Goal: Task Accomplishment & Management: Manage account settings

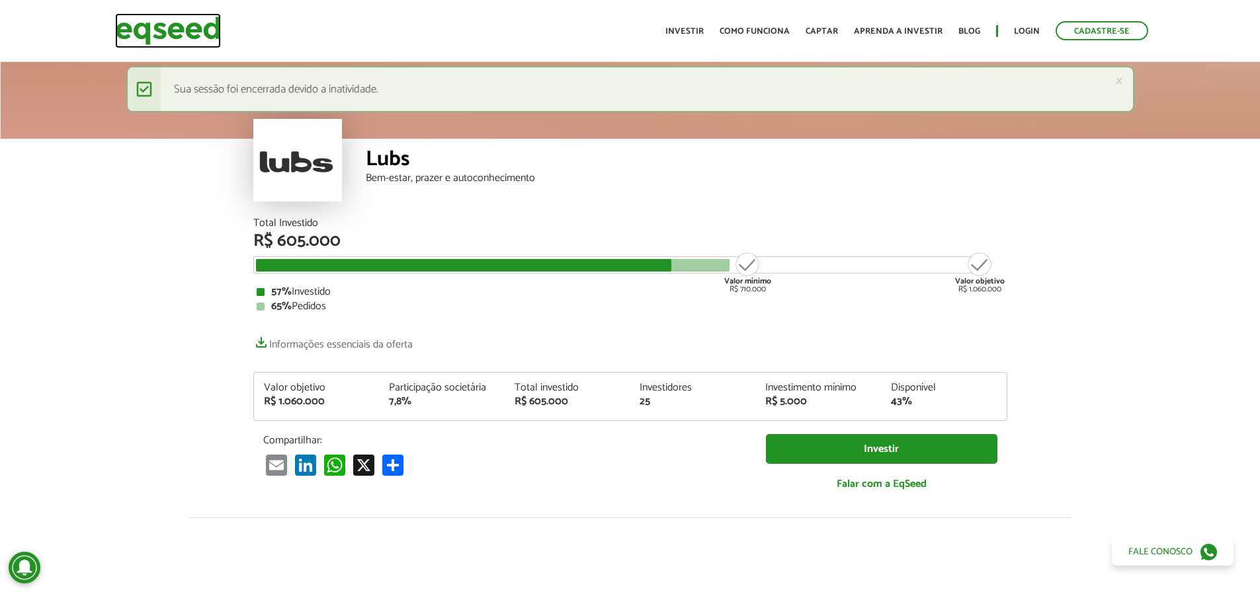
click at [182, 36] on img at bounding box center [168, 30] width 106 height 35
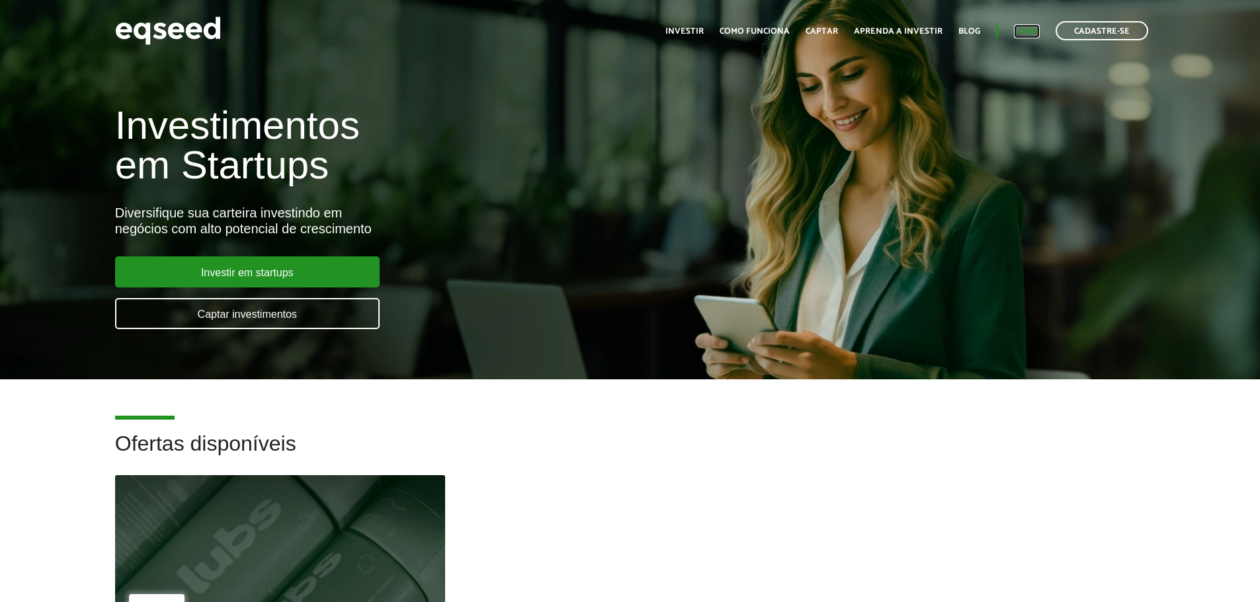
click at [1025, 33] on link "Login" at bounding box center [1027, 31] width 26 height 9
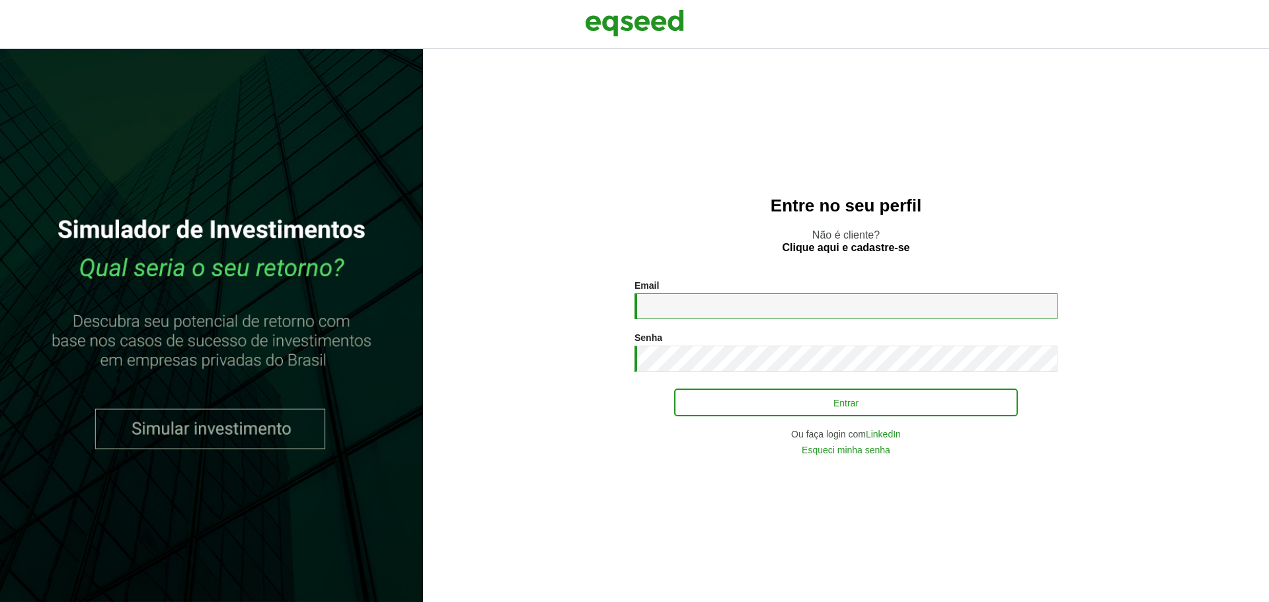
type input "**********"
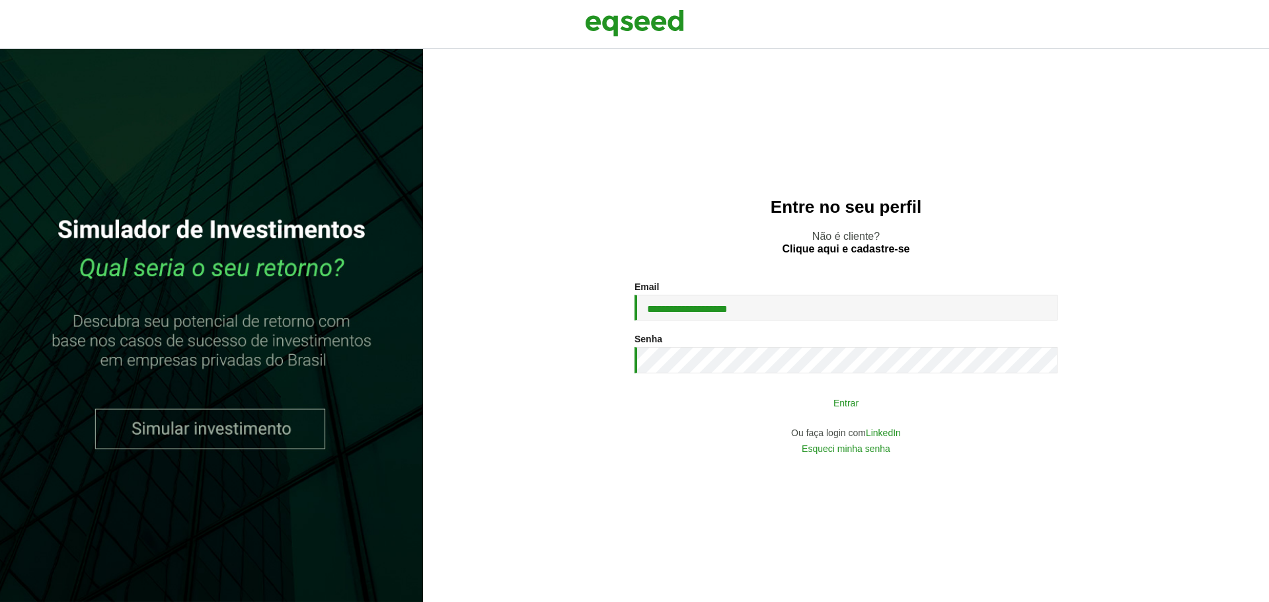
click at [848, 411] on button "Entrar" at bounding box center [846, 402] width 344 height 25
